Goal: Navigation & Orientation: Find specific page/section

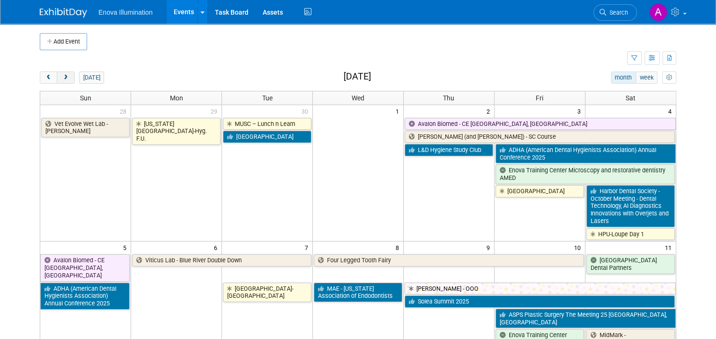
click at [62, 77] on span "next" at bounding box center [65, 78] width 7 height 6
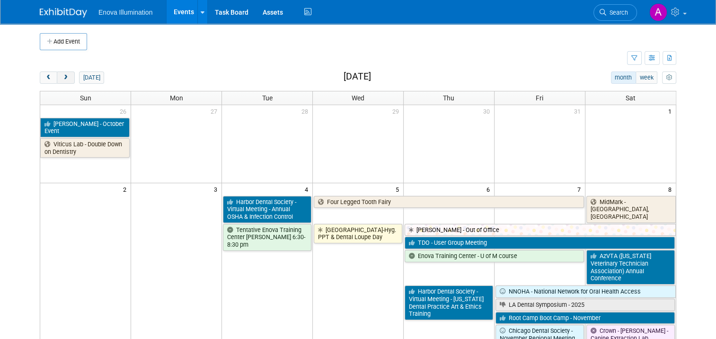
click at [62, 77] on span "next" at bounding box center [65, 78] width 7 height 6
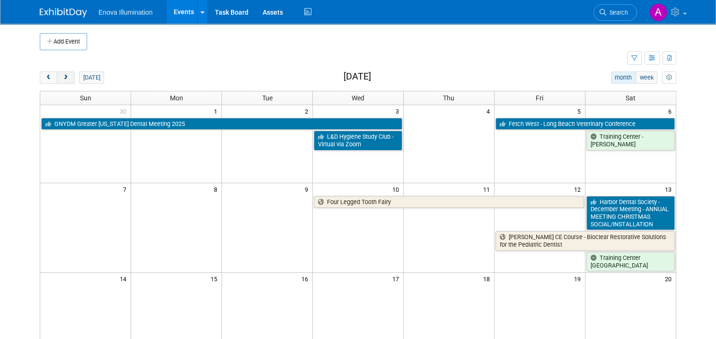
click at [62, 77] on span "next" at bounding box center [65, 78] width 7 height 6
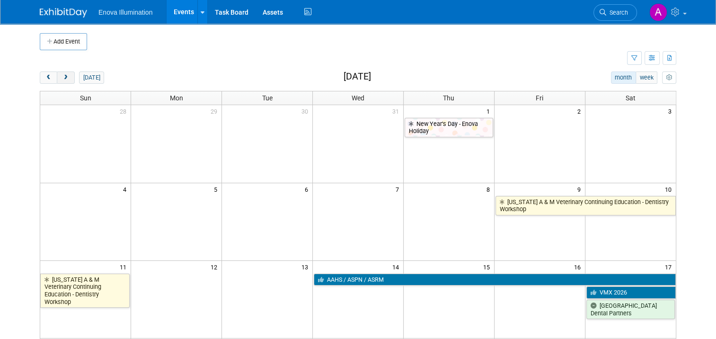
click at [62, 77] on span "next" at bounding box center [65, 78] width 7 height 6
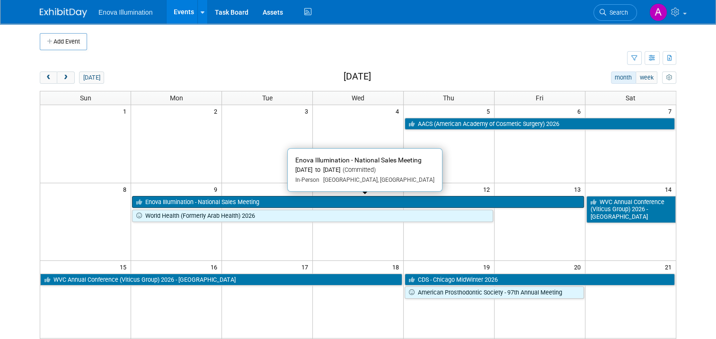
click at [225, 201] on link "Enova Illumination - National Sales Meeting" at bounding box center [357, 202] width 451 height 12
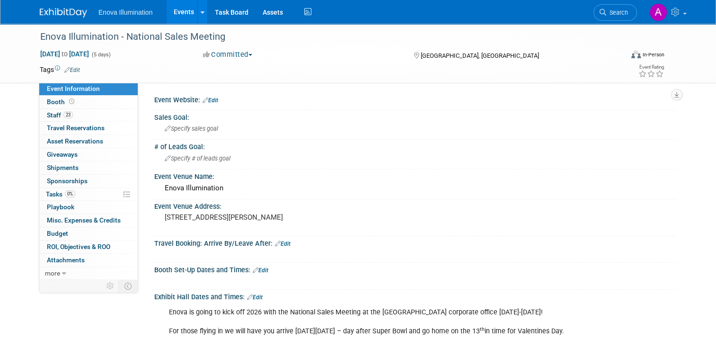
click at [73, 11] on img at bounding box center [63, 12] width 47 height 9
